Goal: Information Seeking & Learning: Find specific fact

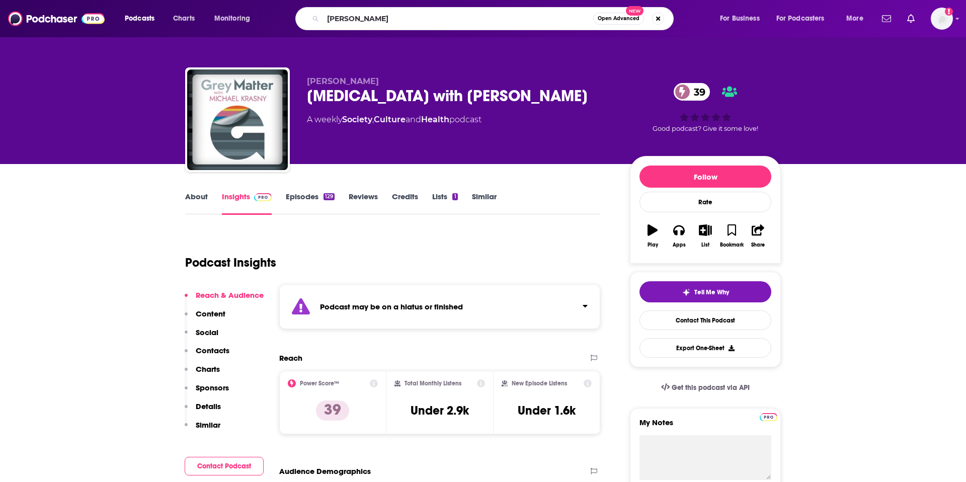
type input "[PERSON_NAME]"
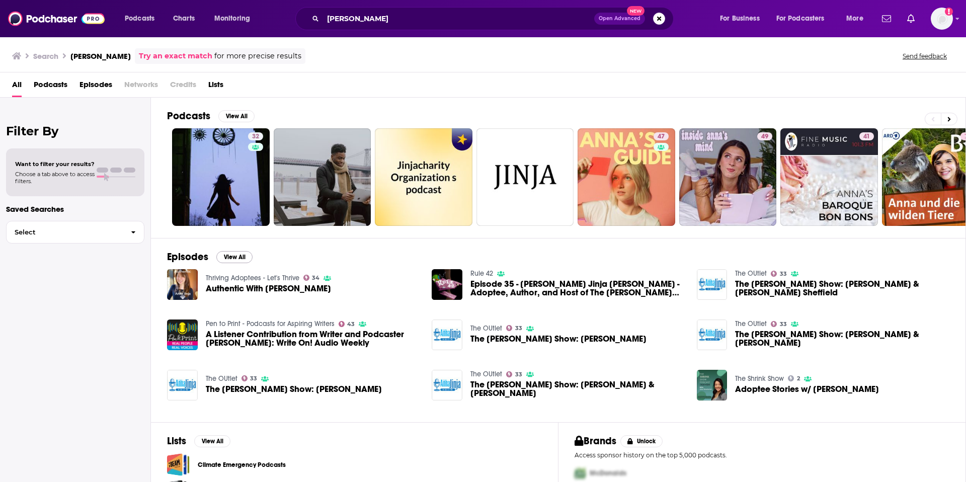
scroll to position [58, 0]
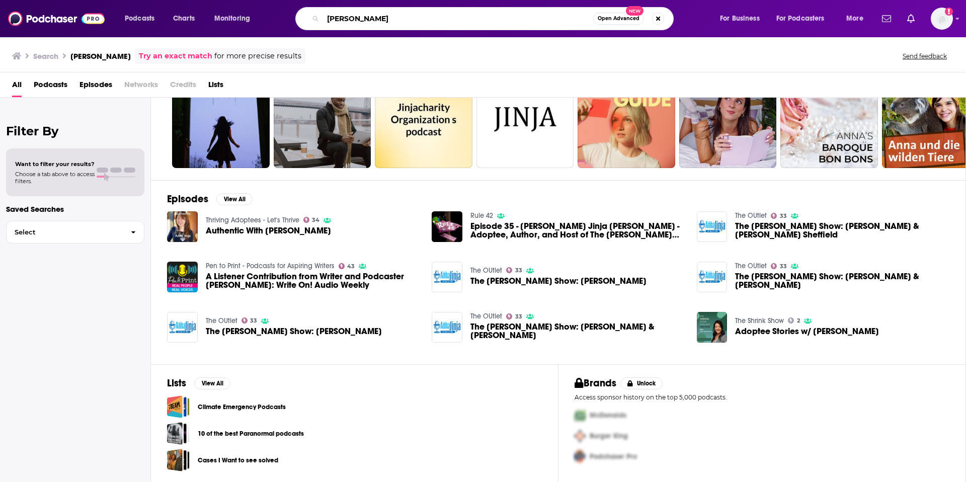
click at [417, 24] on input "[PERSON_NAME]" at bounding box center [458, 19] width 270 height 16
type input "[PERSON_NAME] show"
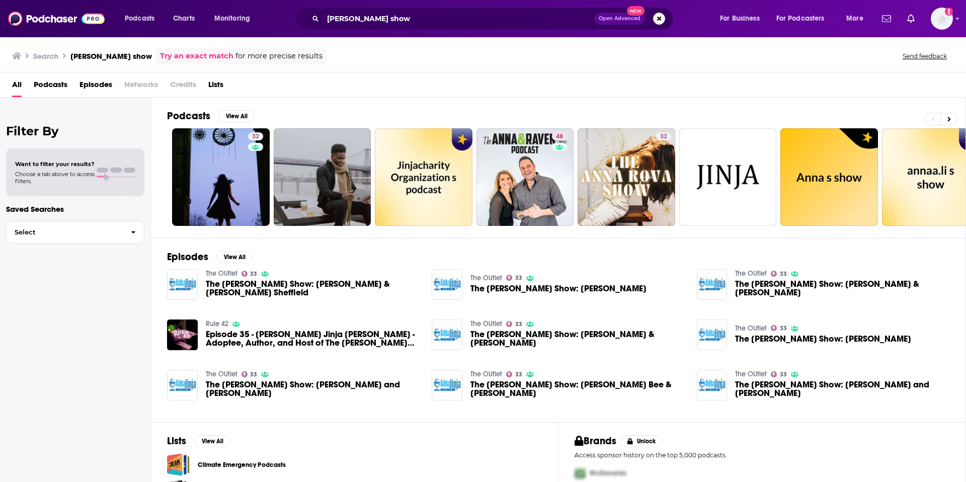
click at [219, 286] on span "The [PERSON_NAME] Show: [PERSON_NAME] & [PERSON_NAME] Sheffield" at bounding box center [313, 288] width 214 height 17
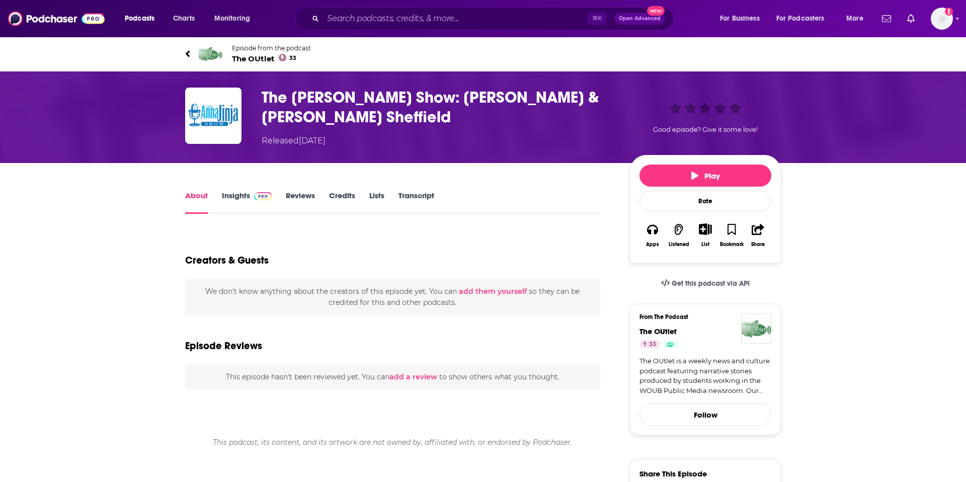
click at [243, 200] on link "Insights" at bounding box center [247, 202] width 50 height 23
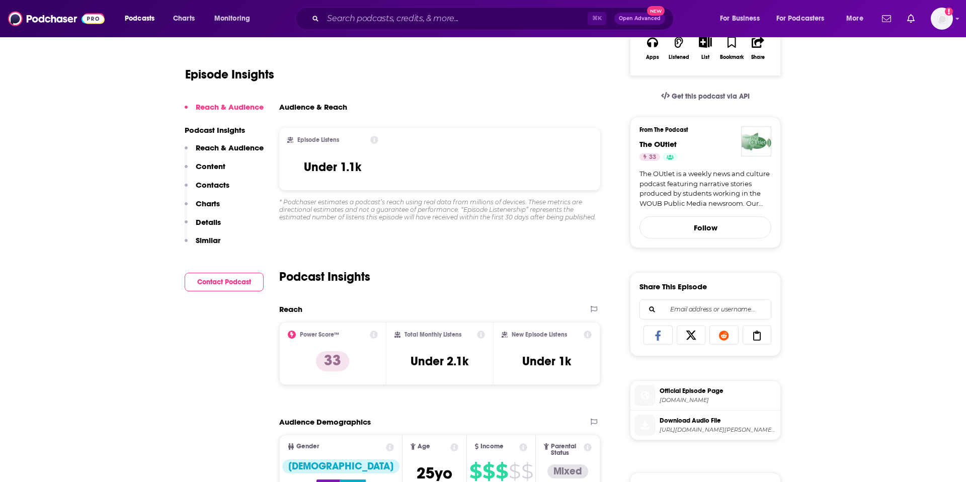
scroll to position [197, 0]
